Goal: Information Seeking & Learning: Learn about a topic

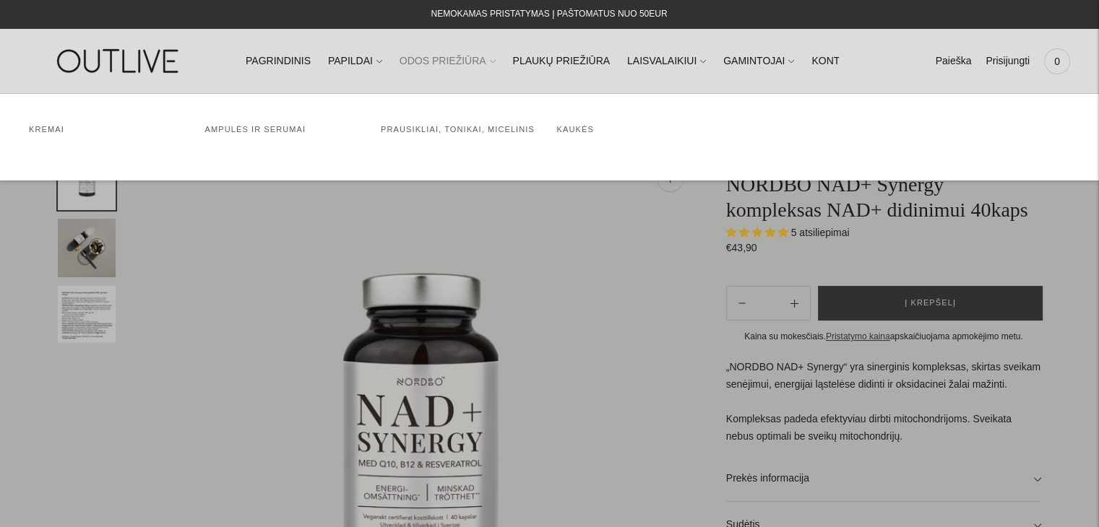
click at [475, 62] on link "ODOS PRIEŽIŪRA" at bounding box center [447, 62] width 96 height 32
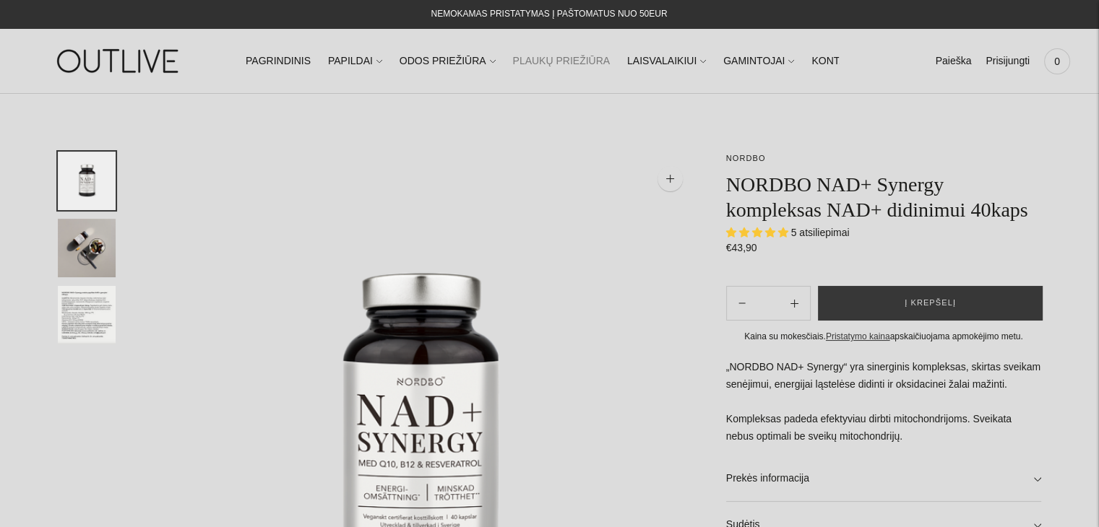
click at [584, 61] on link "PLAUKŲ PRIEŽIŪRA" at bounding box center [561, 62] width 98 height 32
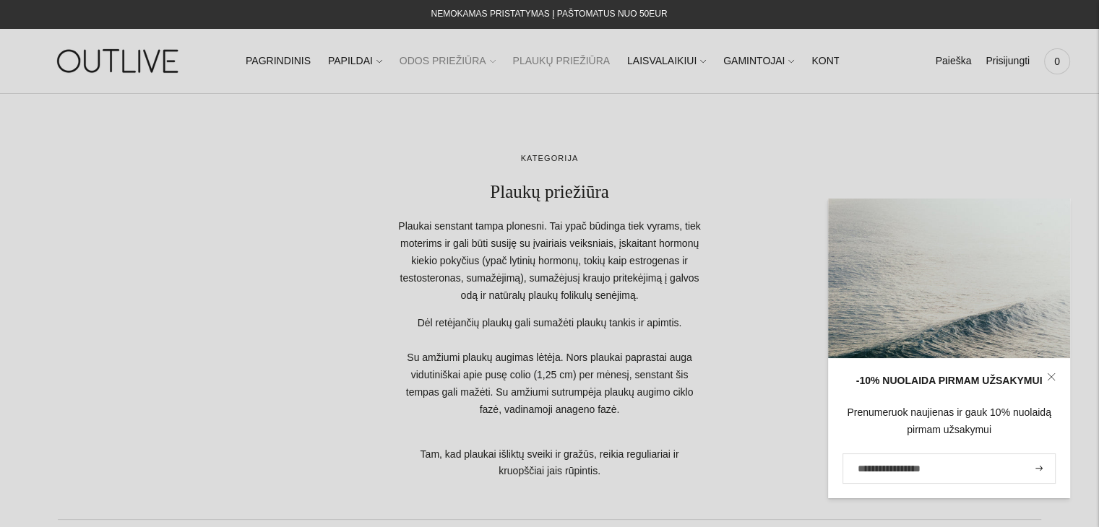
click at [490, 62] on icon at bounding box center [493, 62] width 6 height 6
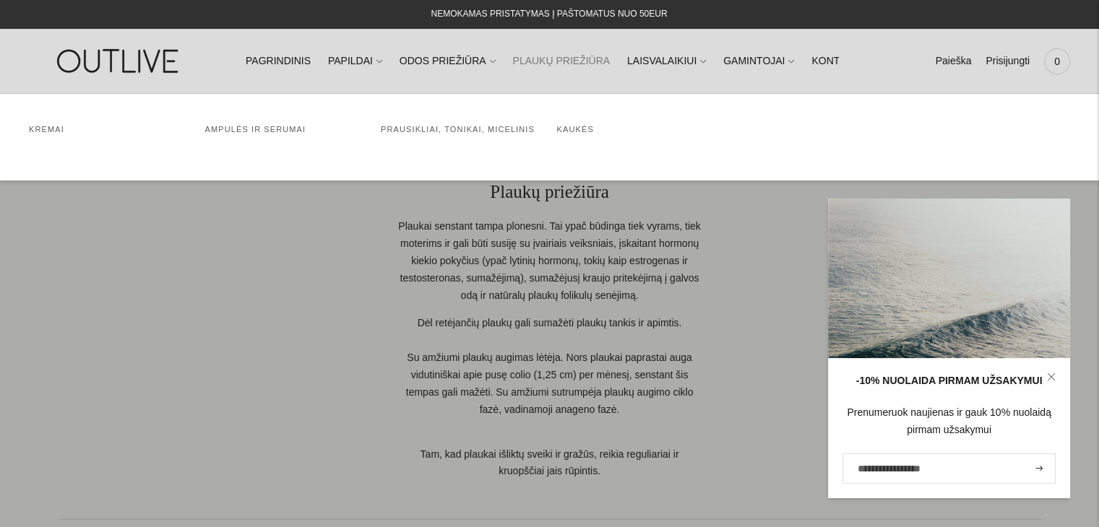
click at [379, 62] on ul "PAGRINDINIS PAPILDAI Visi papildai Antioksidantai Dirbantiems ofise Ekologiška …" at bounding box center [542, 62] width 593 height 32
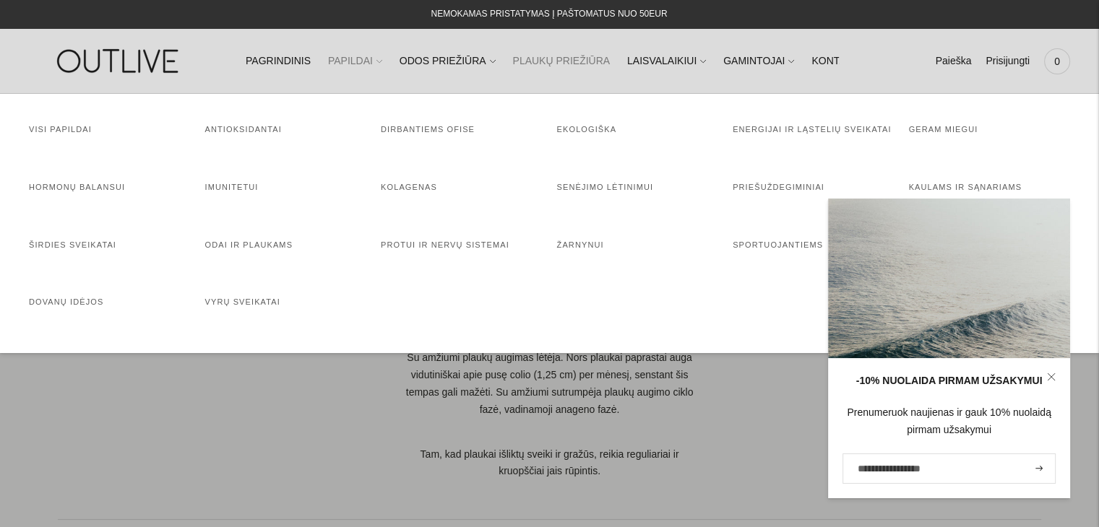
click at [373, 61] on link "PAPILDAI" at bounding box center [355, 62] width 54 height 32
click at [402, 189] on link "Kolagenas" at bounding box center [409, 187] width 56 height 9
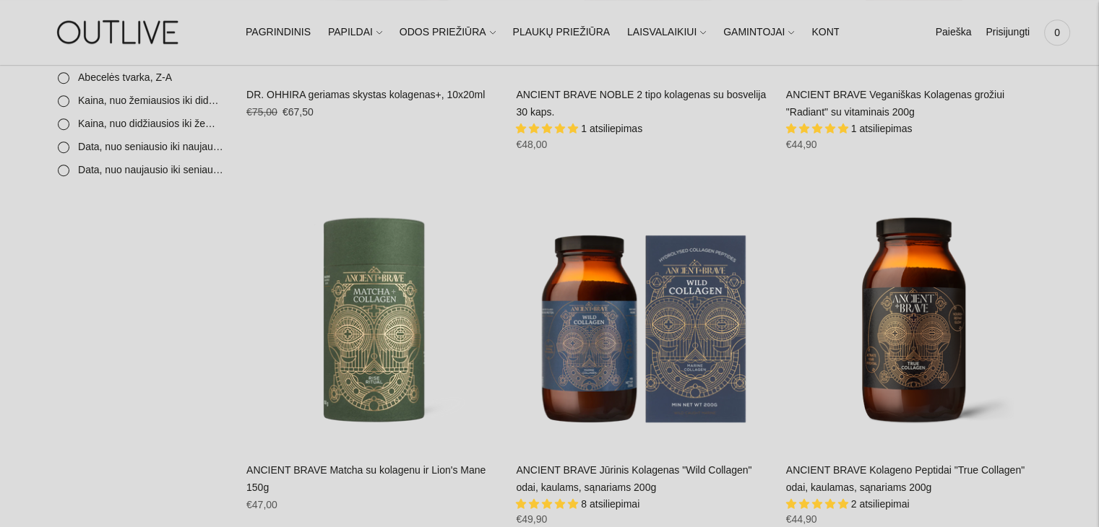
scroll to position [903, 0]
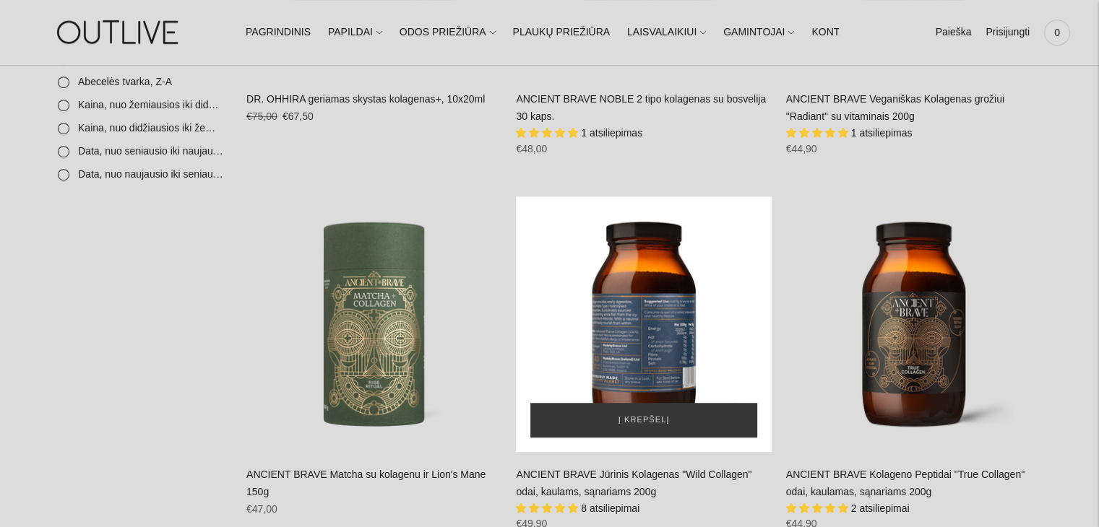
click at [662, 307] on div "ANCIENT BRAVE Jūrinis Kolagenas" at bounding box center [643, 323] width 255 height 255
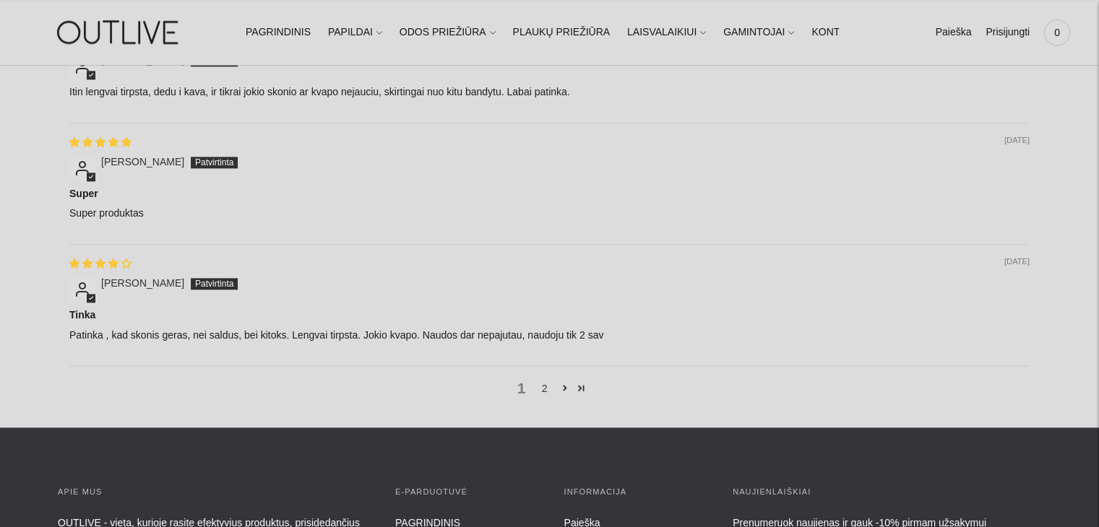
scroll to position [1813, 0]
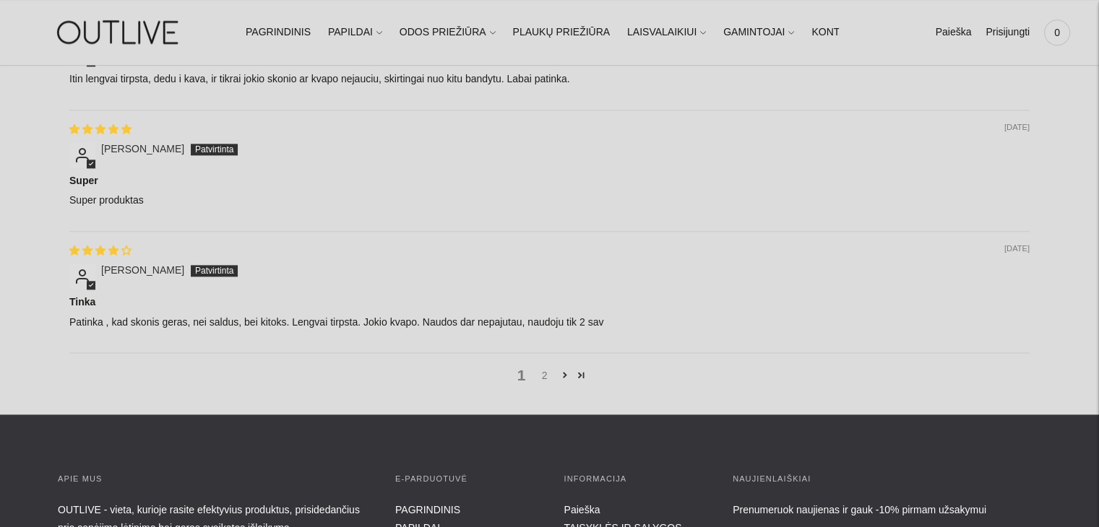
click at [543, 376] on link "2" at bounding box center [544, 376] width 23 height 16
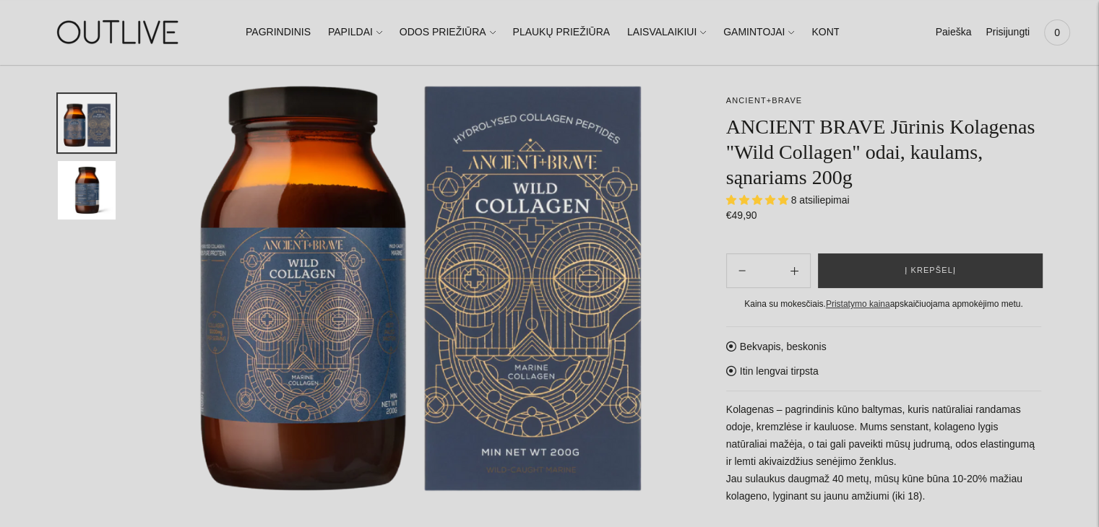
scroll to position [162, 0]
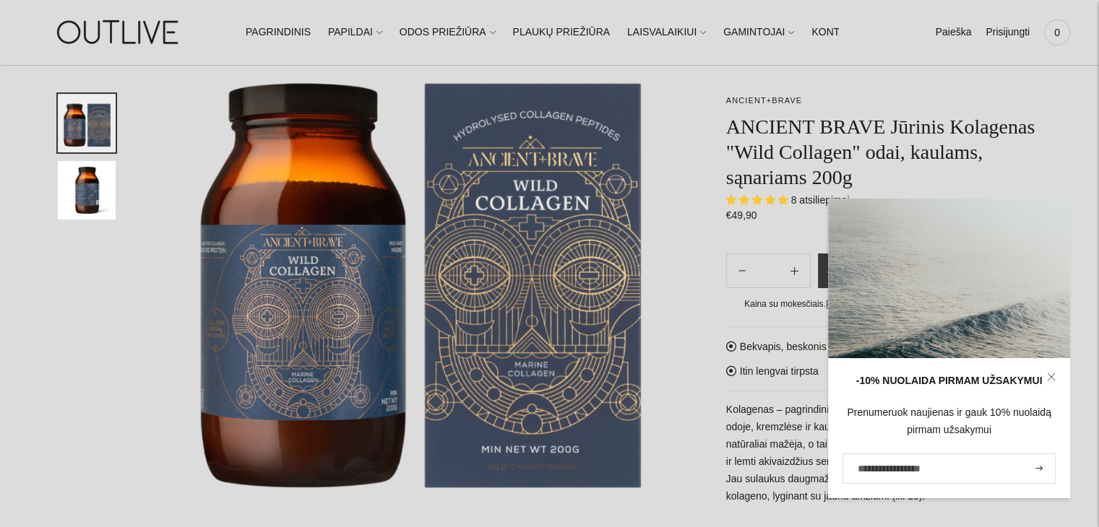
click at [380, 28] on ul "PAGRINDINIS PAPILDAI Visi papildai Antioksidantai Dirbantiems ofise Ekologiška …" at bounding box center [542, 33] width 593 height 32
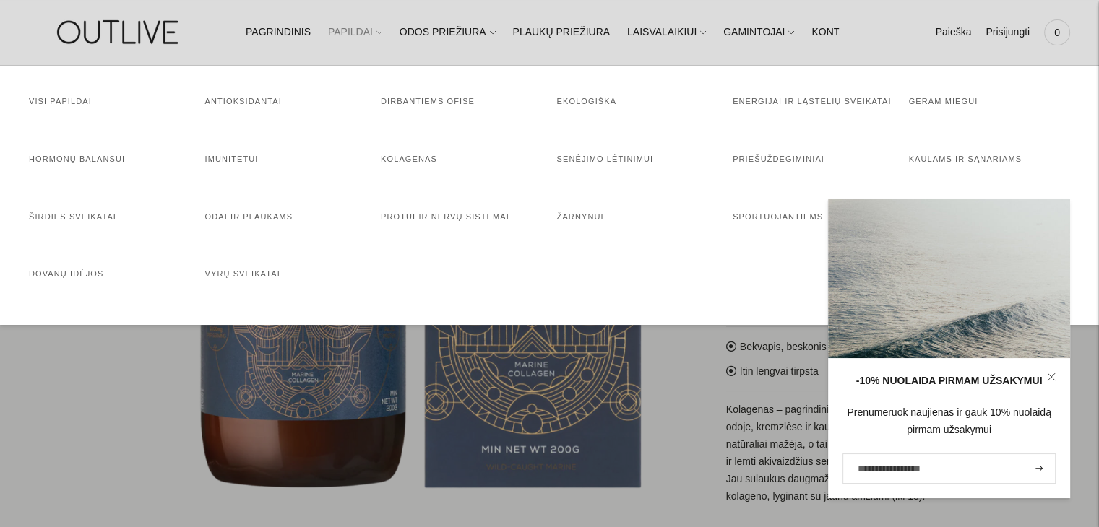
click at [376, 36] on span at bounding box center [379, 32] width 6 height 15
click at [763, 102] on link "Energijai ir ląstelių sveikatai" at bounding box center [811, 101] width 159 height 9
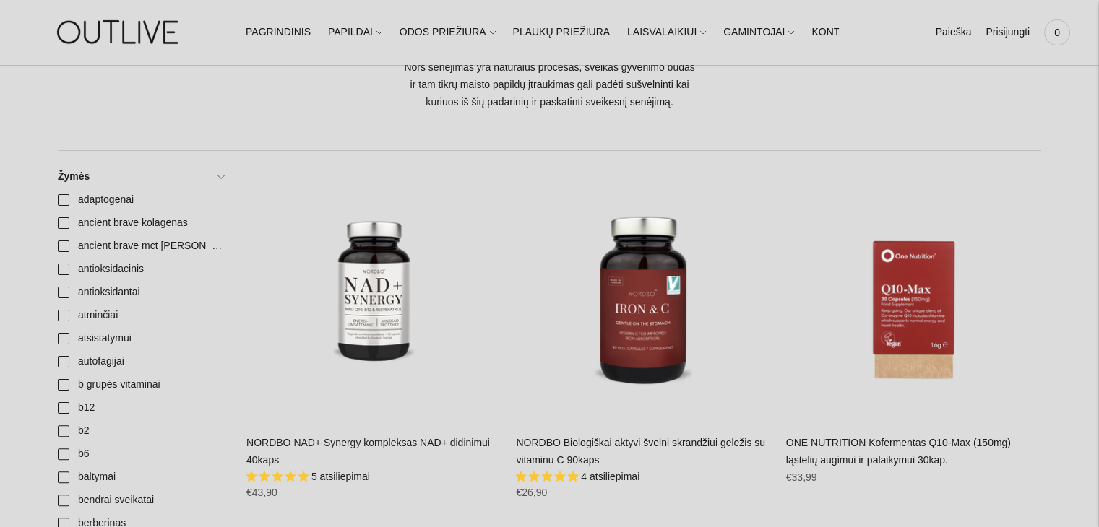
scroll to position [403, 0]
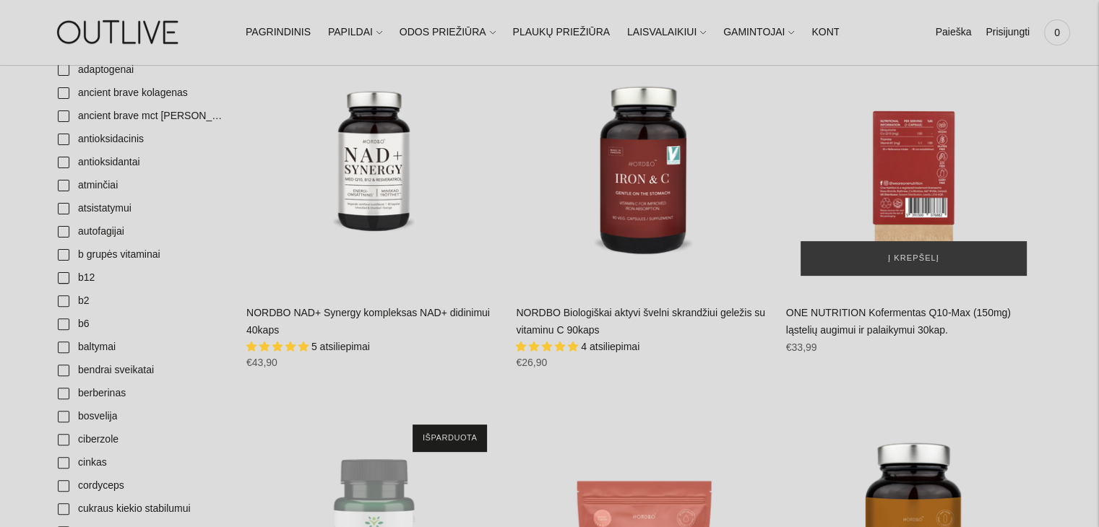
click at [931, 160] on div "ONE NUTRITION Kofermentas Q10-Max (150mg) ląstelių augimui ir palaikymui 30kap.…" at bounding box center [913, 162] width 255 height 255
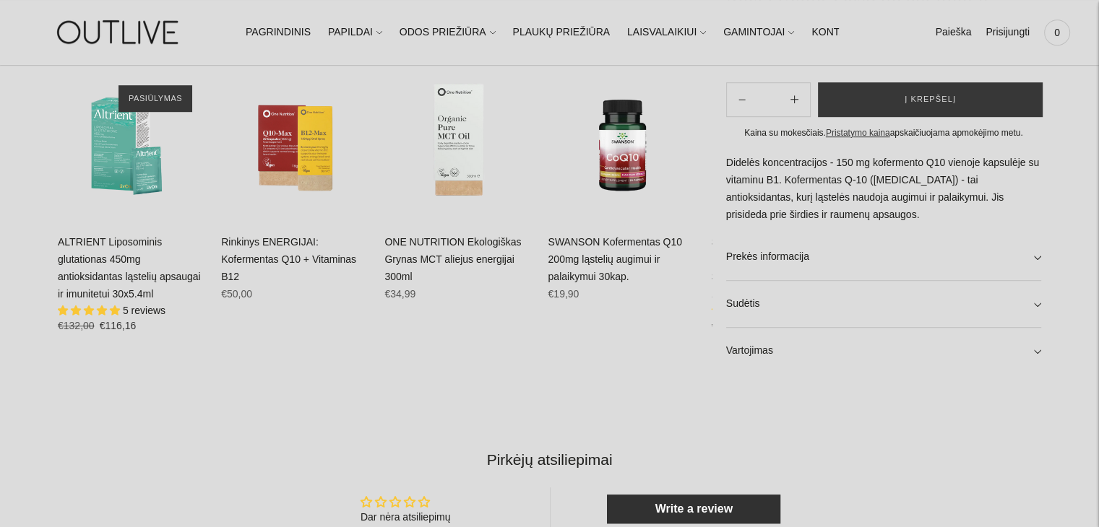
scroll to position [963, 0]
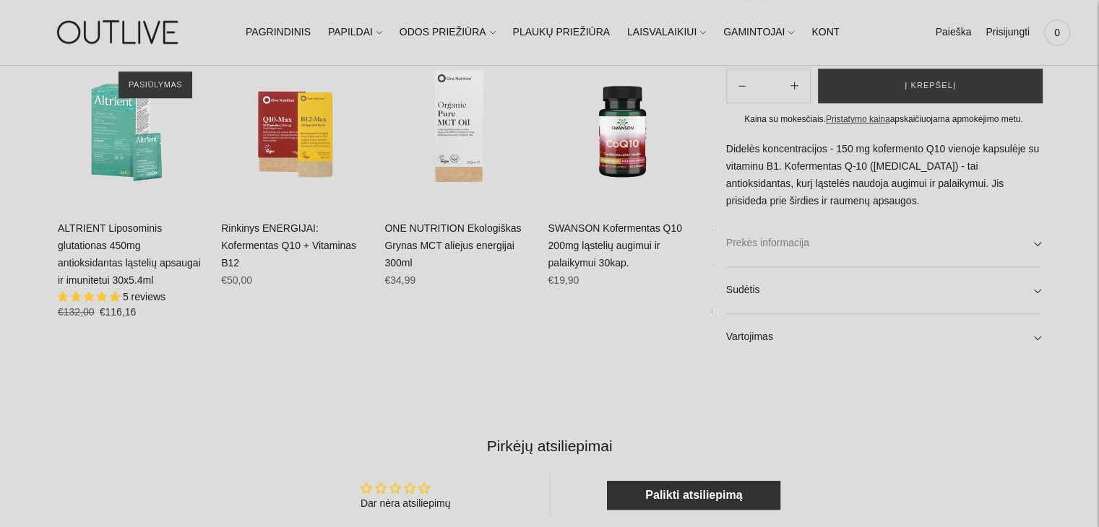
click at [1034, 246] on link "Prekės informacija" at bounding box center [883, 243] width 315 height 46
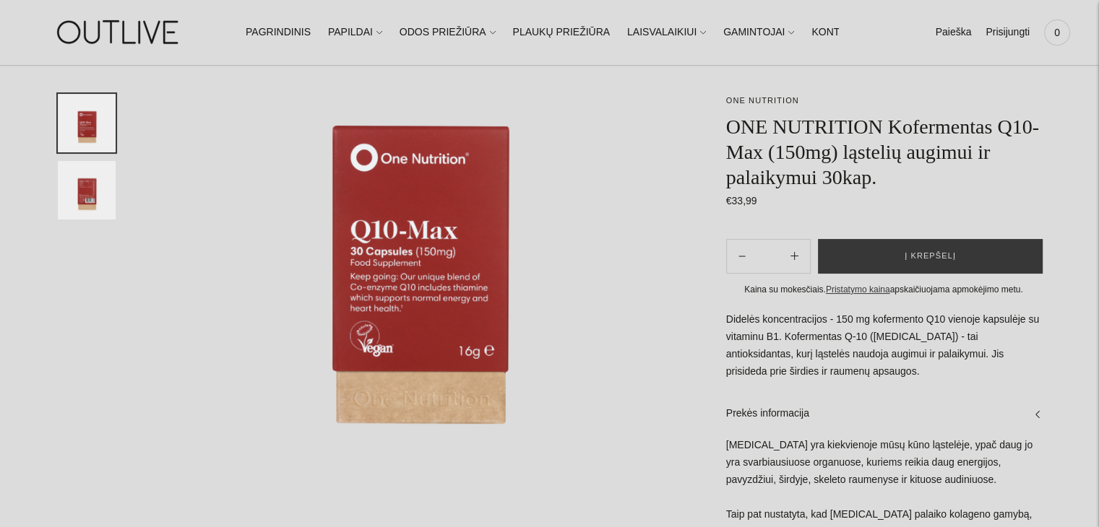
scroll to position [201, 0]
